Goal: Information Seeking & Learning: Learn about a topic

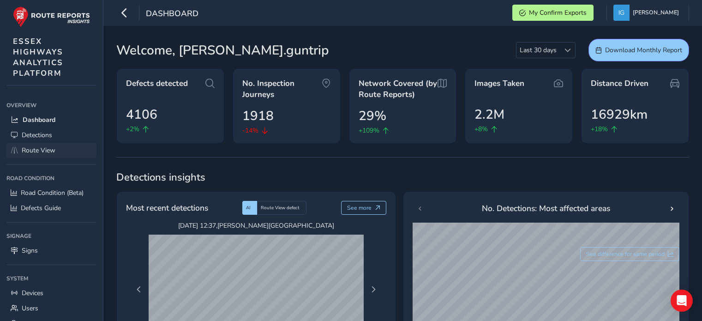
scroll to position [92, 0]
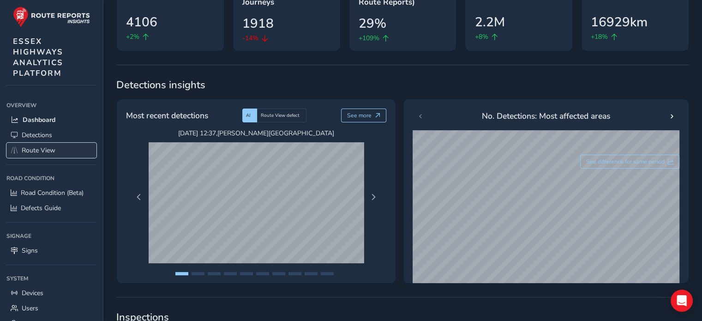
click at [46, 149] on span "Route View" at bounding box center [39, 150] width 34 height 9
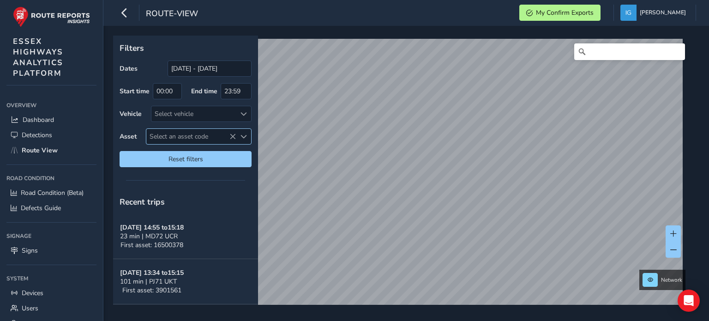
click at [244, 136] on span "Select an asset code" at bounding box center [244, 136] width 6 height 6
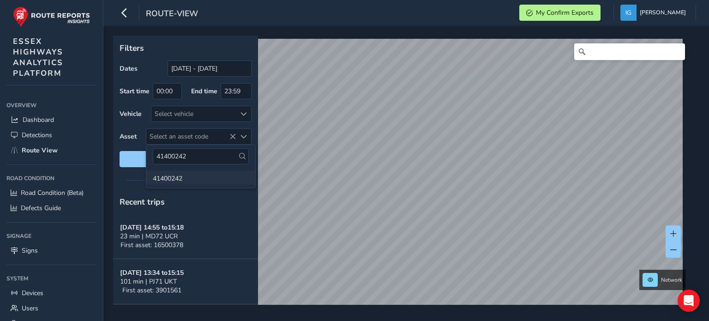
type input "41400242"
click at [169, 180] on li "41400242" at bounding box center [200, 178] width 109 height 14
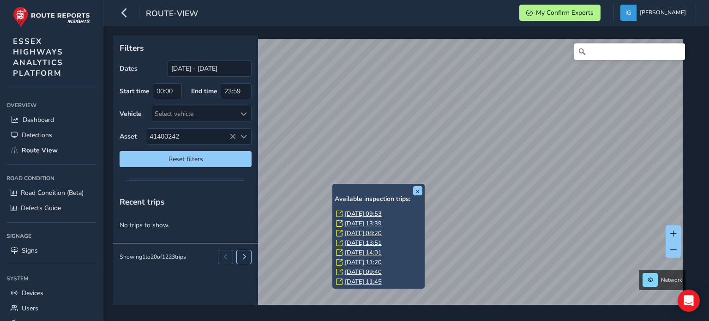
click at [354, 212] on link "[DATE] 09:53" at bounding box center [363, 214] width 37 height 8
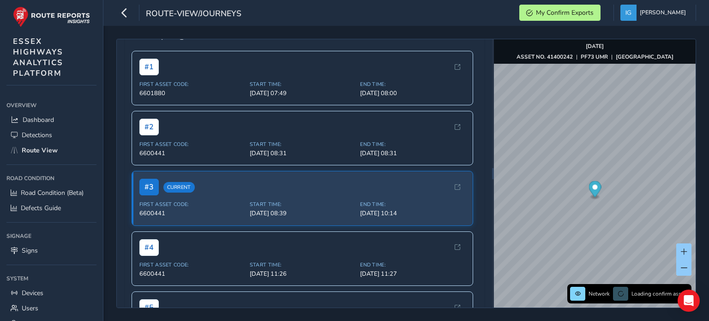
scroll to position [139, 0]
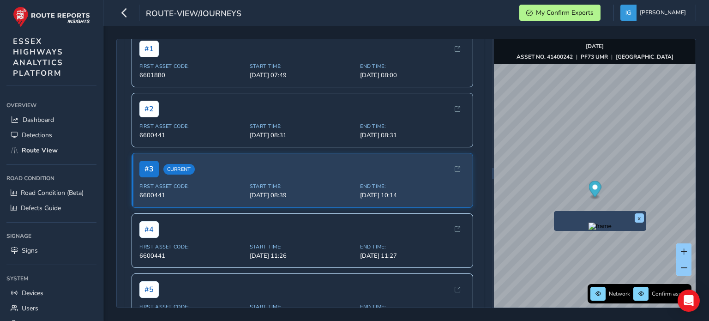
click at [589, 230] on img "Preview frame" at bounding box center [600, 226] width 23 height 7
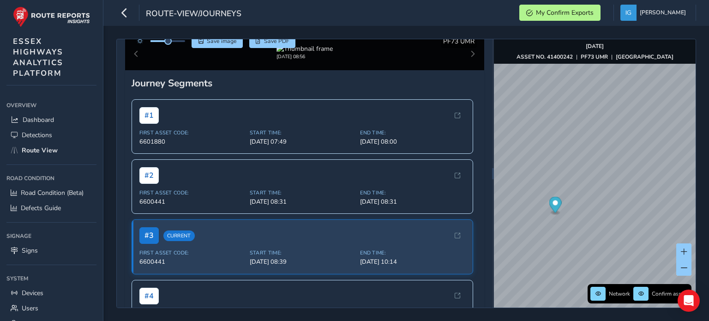
scroll to position [46, 0]
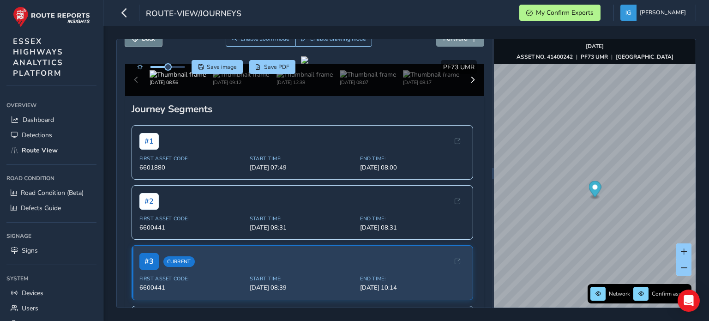
click at [144, 42] on span "Back" at bounding box center [148, 38] width 13 height 9
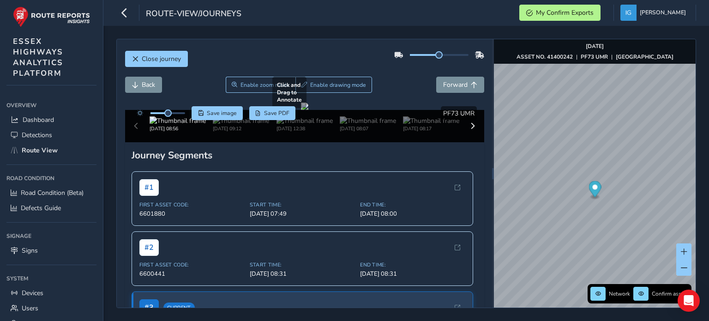
click at [301, 110] on div at bounding box center [304, 106] width 7 height 7
click at [449, 84] on span "Forward" at bounding box center [455, 84] width 24 height 9
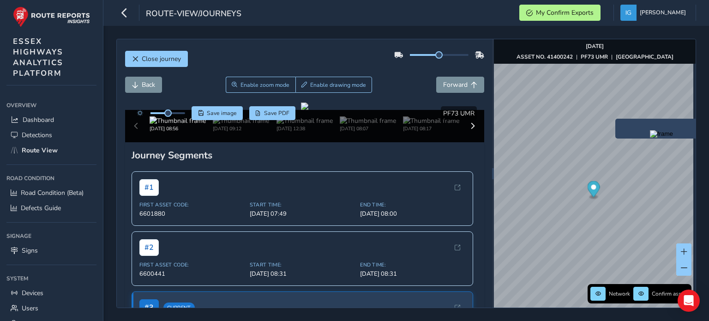
click at [650, 138] on img "Preview frame" at bounding box center [661, 133] width 23 height 7
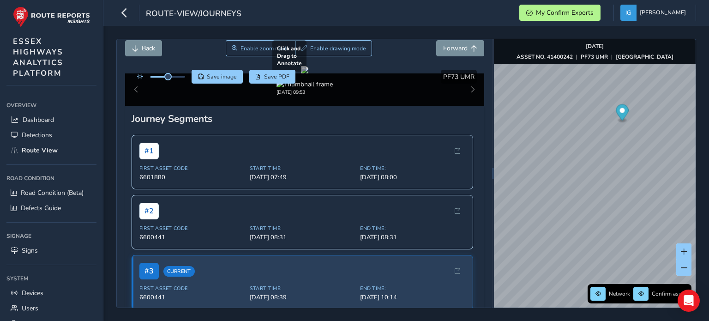
scroll to position [46, 0]
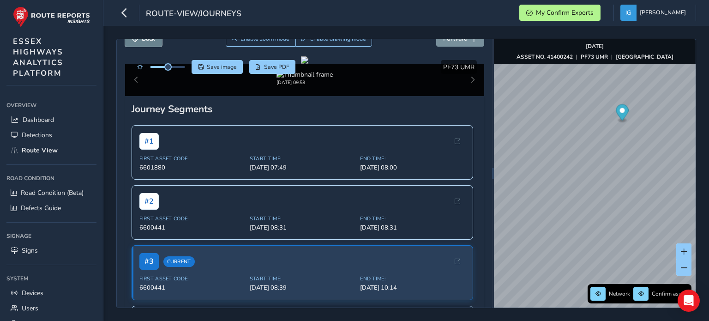
click at [135, 44] on button "Back" at bounding box center [143, 38] width 37 height 16
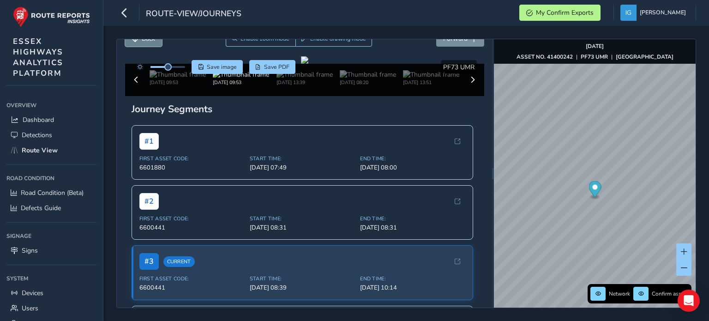
click at [135, 44] on button "Back" at bounding box center [143, 38] width 37 height 16
click at [144, 39] on span "Back" at bounding box center [148, 38] width 13 height 9
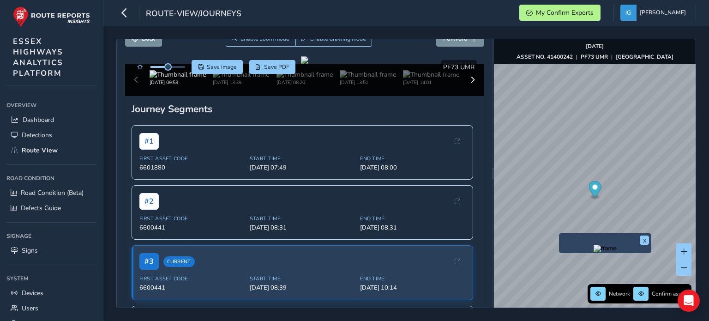
click at [561, 236] on div "x" at bounding box center [605, 243] width 92 height 20
click at [594, 252] on img "Preview frame" at bounding box center [605, 248] width 23 height 7
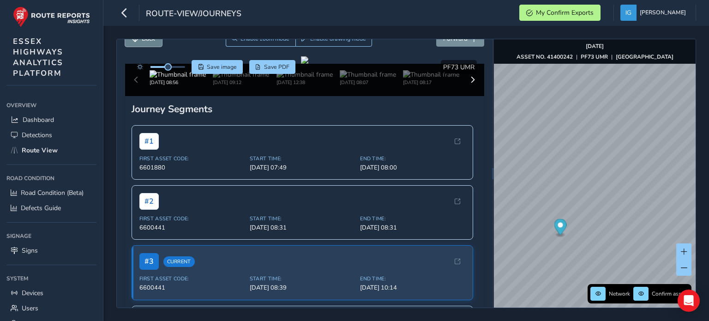
click at [154, 44] on button "Back" at bounding box center [143, 38] width 37 height 16
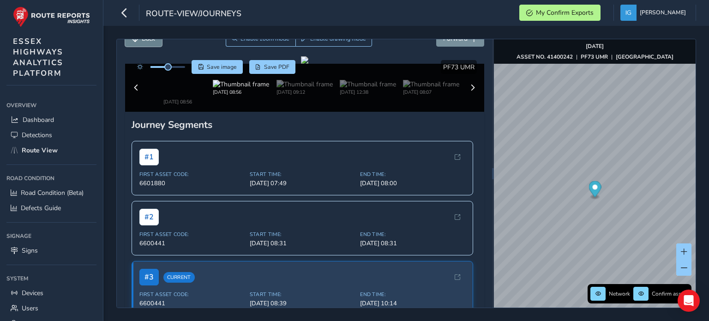
click at [154, 44] on button "Back" at bounding box center [143, 38] width 37 height 16
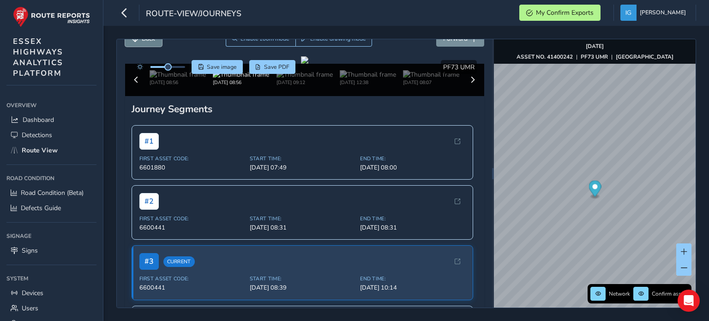
click at [154, 44] on button "Back" at bounding box center [143, 38] width 37 height 16
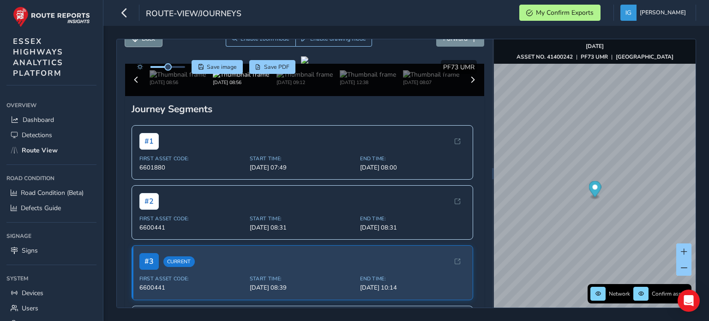
click at [154, 44] on button "Back" at bounding box center [143, 38] width 37 height 16
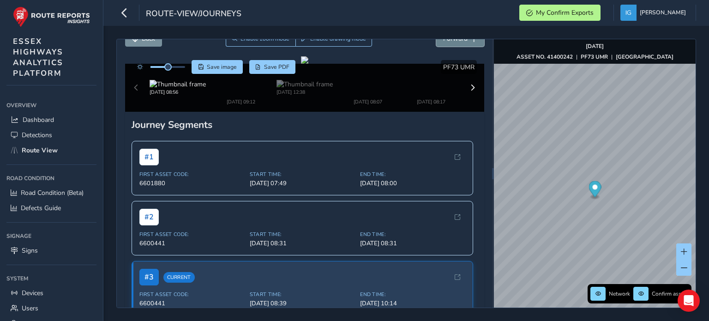
click at [449, 43] on button "Forward" at bounding box center [460, 38] width 48 height 16
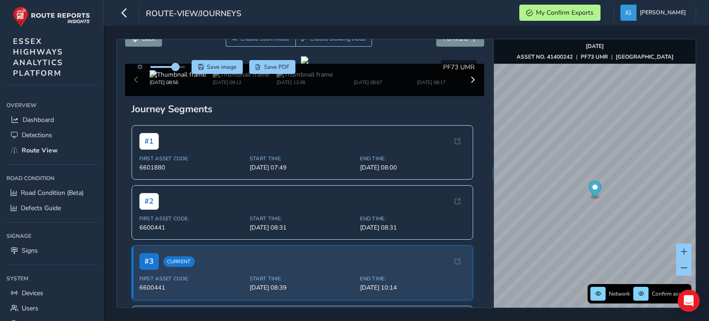
drag, startPoint x: 168, startPoint y: 66, endPoint x: 176, endPoint y: 65, distance: 7.9
click at [176, 65] on span at bounding box center [175, 66] width 7 height 7
click at [142, 43] on button "Back" at bounding box center [143, 38] width 37 height 16
click at [229, 79] on img at bounding box center [241, 74] width 56 height 9
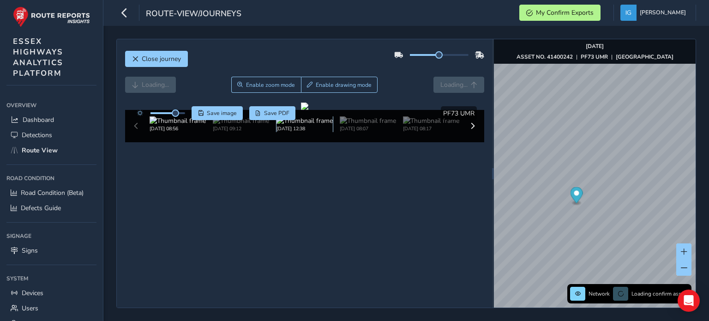
click at [295, 125] on img at bounding box center [305, 120] width 56 height 9
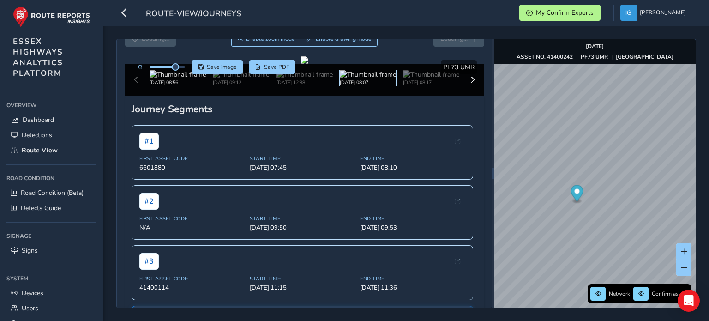
click at [346, 79] on img at bounding box center [368, 74] width 56 height 9
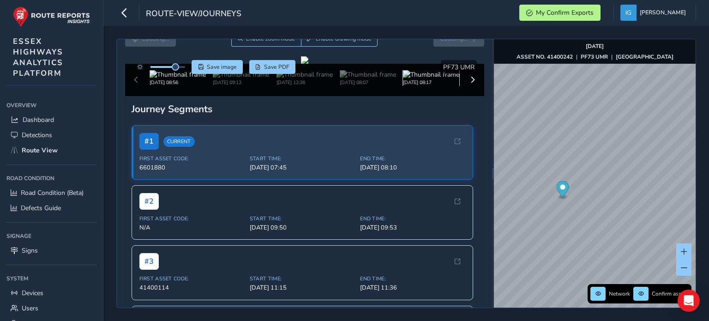
click at [417, 79] on img at bounding box center [431, 74] width 56 height 9
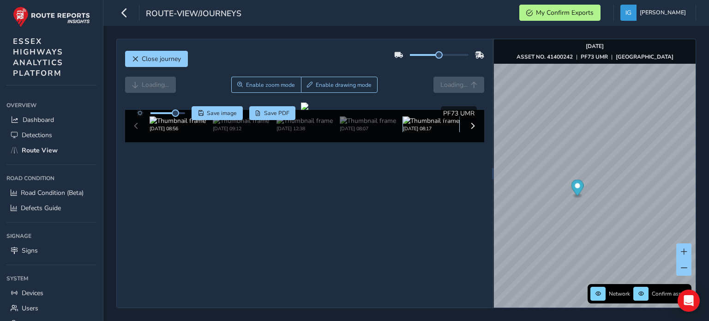
click at [417, 125] on img at bounding box center [431, 120] width 56 height 9
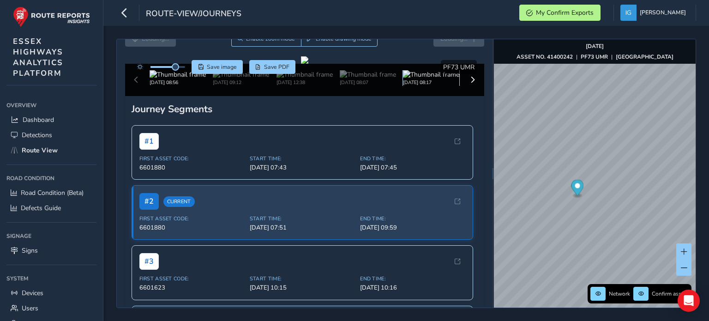
click at [417, 79] on img at bounding box center [431, 74] width 56 height 9
click at [470, 83] on span at bounding box center [473, 80] width 6 height 6
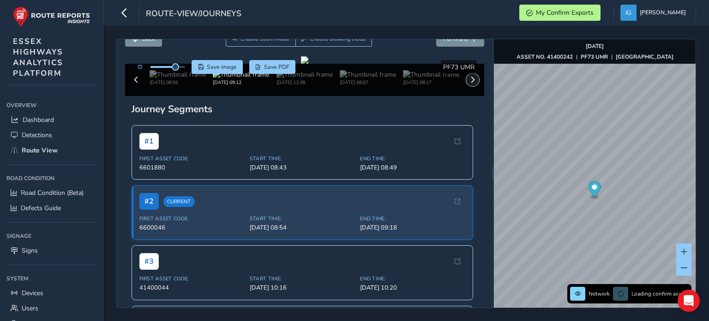
click at [470, 83] on span at bounding box center [473, 80] width 6 height 6
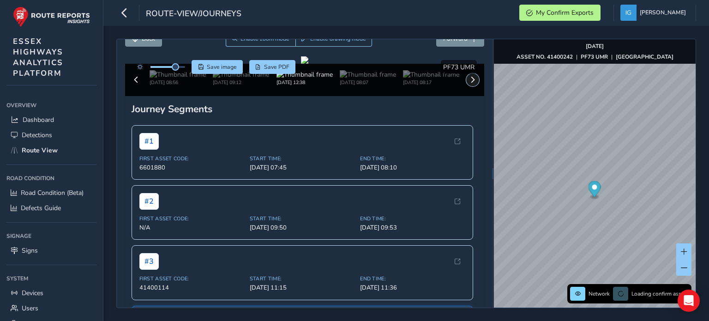
click at [470, 83] on span at bounding box center [473, 80] width 6 height 6
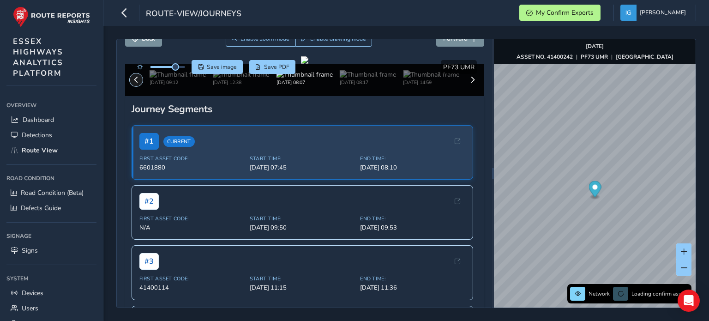
click at [139, 83] on span at bounding box center [136, 80] width 6 height 6
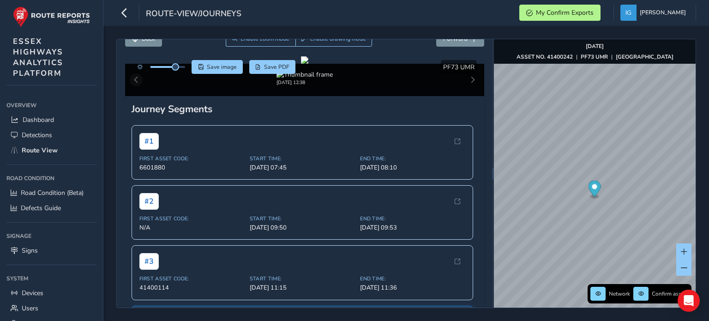
click at [139, 96] on div "[DATE] 12:38" at bounding box center [304, 80] width 359 height 32
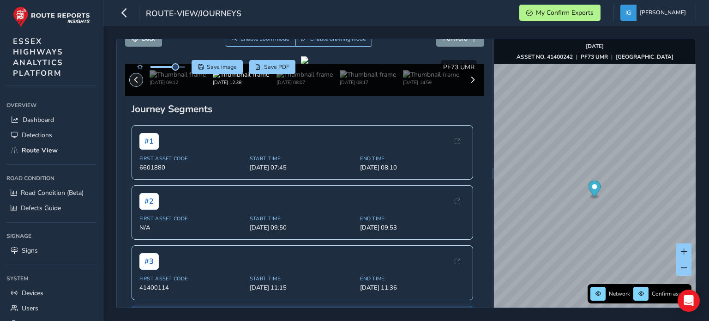
click at [139, 83] on span at bounding box center [136, 80] width 6 height 6
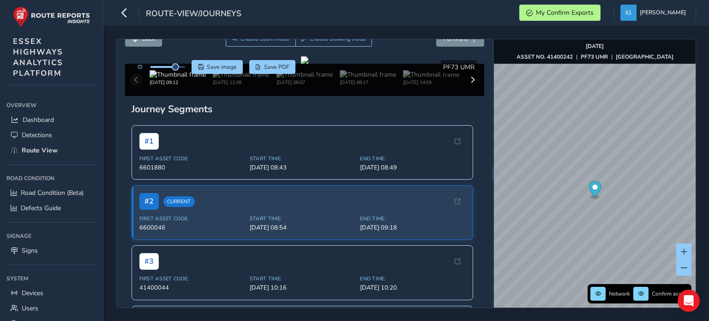
click at [139, 96] on div "[DATE] 09:12 [DATE] 12:38 [DATE] 08:07 [DATE] 08:17 [DATE] 14:59 [DATE] 11:37 […" at bounding box center [304, 80] width 359 height 32
click at [134, 96] on div "[DATE] 09:12 [DATE] 12:38 [DATE] 08:07 [DATE] 08:17 [DATE] 14:59 [DATE] 11:37 […" at bounding box center [304, 80] width 359 height 32
click at [462, 43] on button "Forward" at bounding box center [460, 38] width 48 height 16
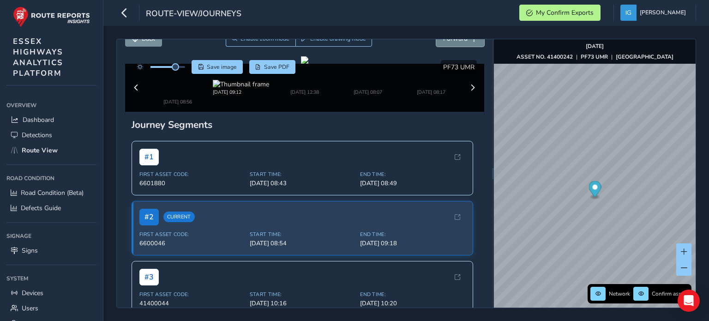
click at [462, 45] on button "Forward" at bounding box center [460, 38] width 48 height 16
